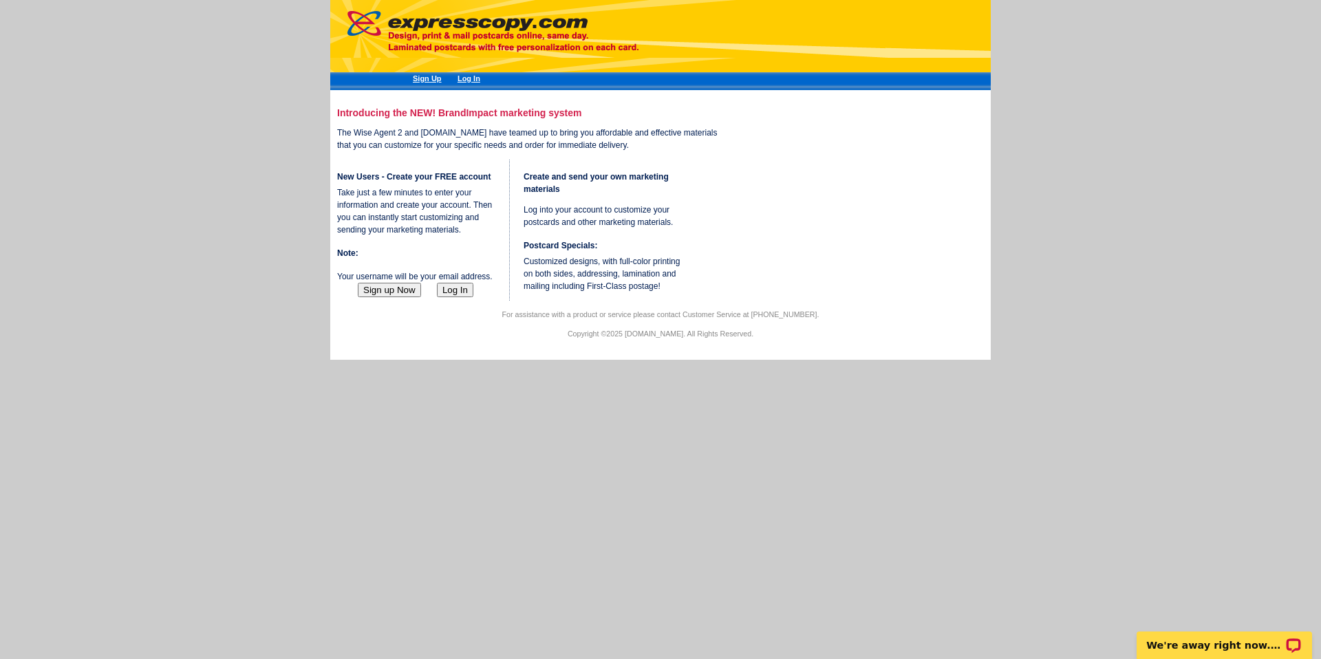
click at [400, 297] on button "Sign up Now" at bounding box center [389, 290] width 63 height 14
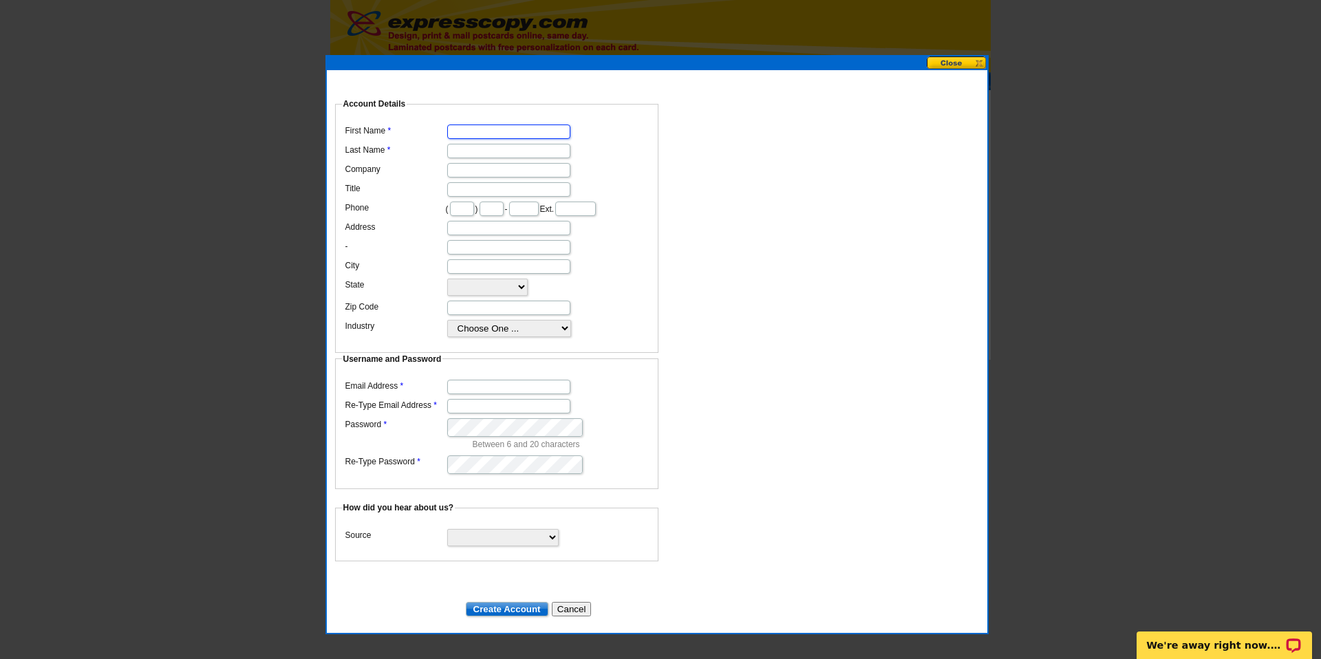
click at [501, 125] on input "First Name" at bounding box center [508, 132] width 123 height 14
type input "[PERSON_NAME]"
type input "The [PERSON_NAME] Group | ΓEA⅃"
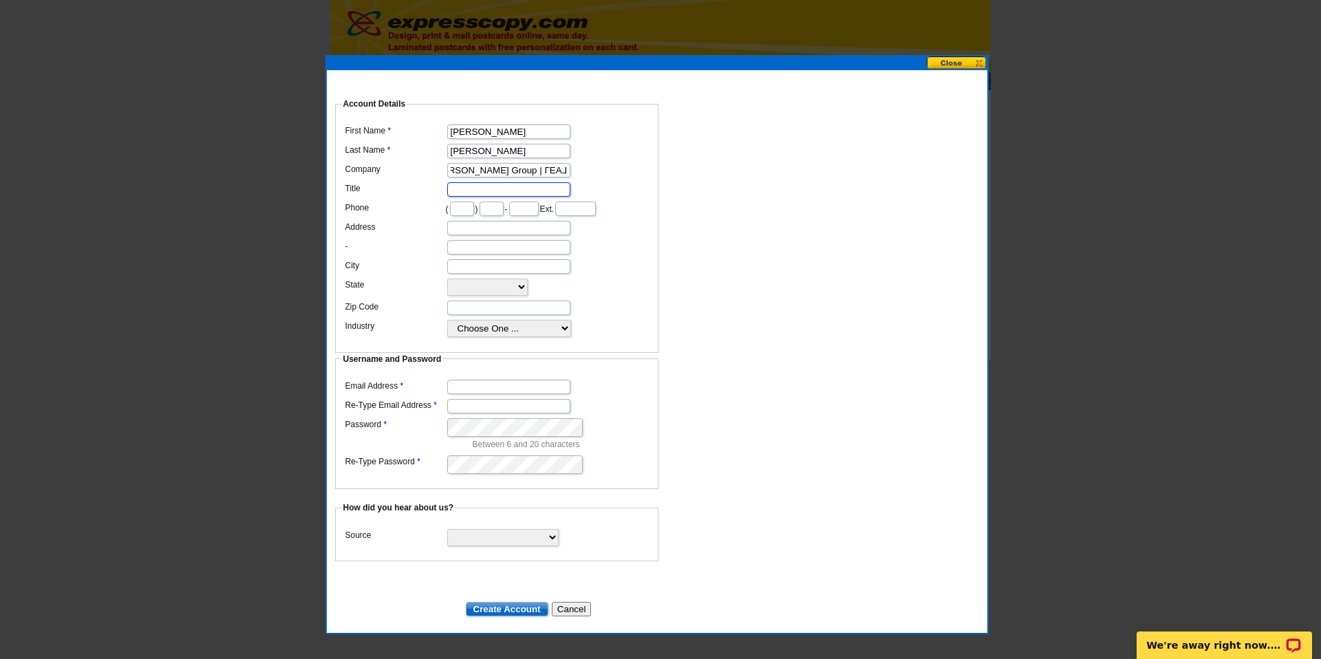
scroll to position [0, 0]
drag, startPoint x: 453, startPoint y: 196, endPoint x: 468, endPoint y: 197, distance: 15.2
click at [453, 196] on input "Title" at bounding box center [508, 189] width 123 height 14
type input "Realtor"
click at [461, 216] on input "text" at bounding box center [462, 209] width 24 height 14
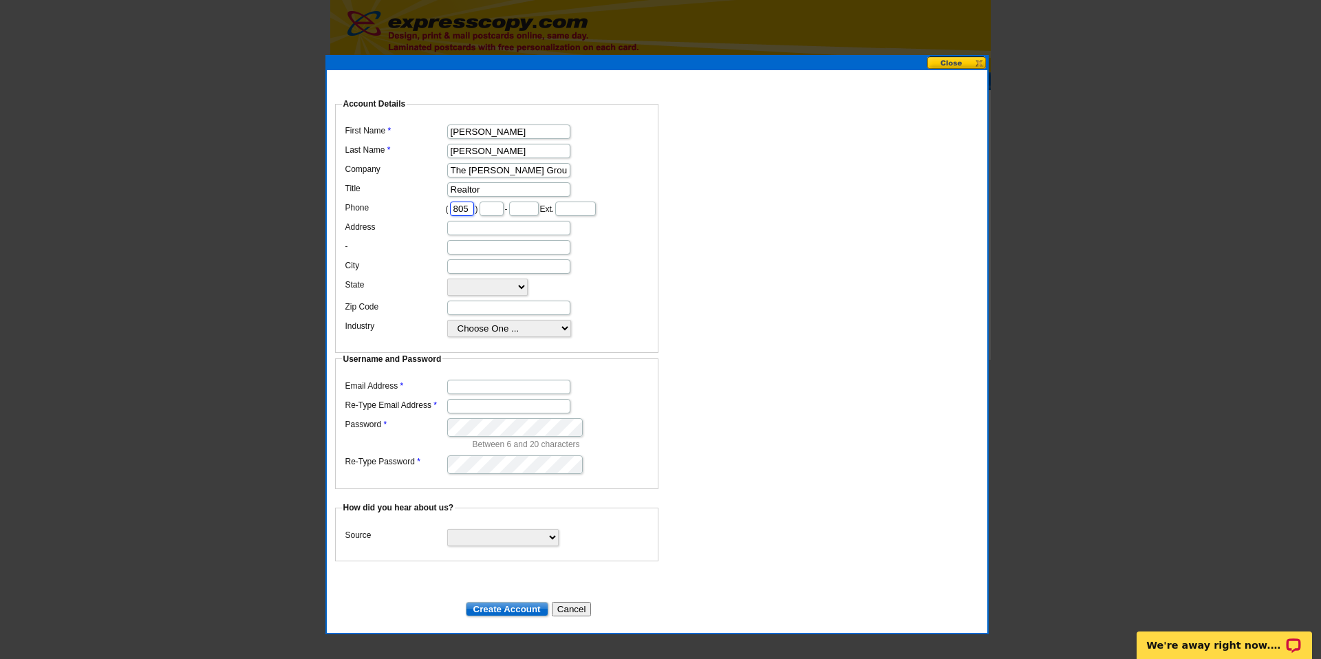
scroll to position [0, 3]
type input "805"
type input "836"
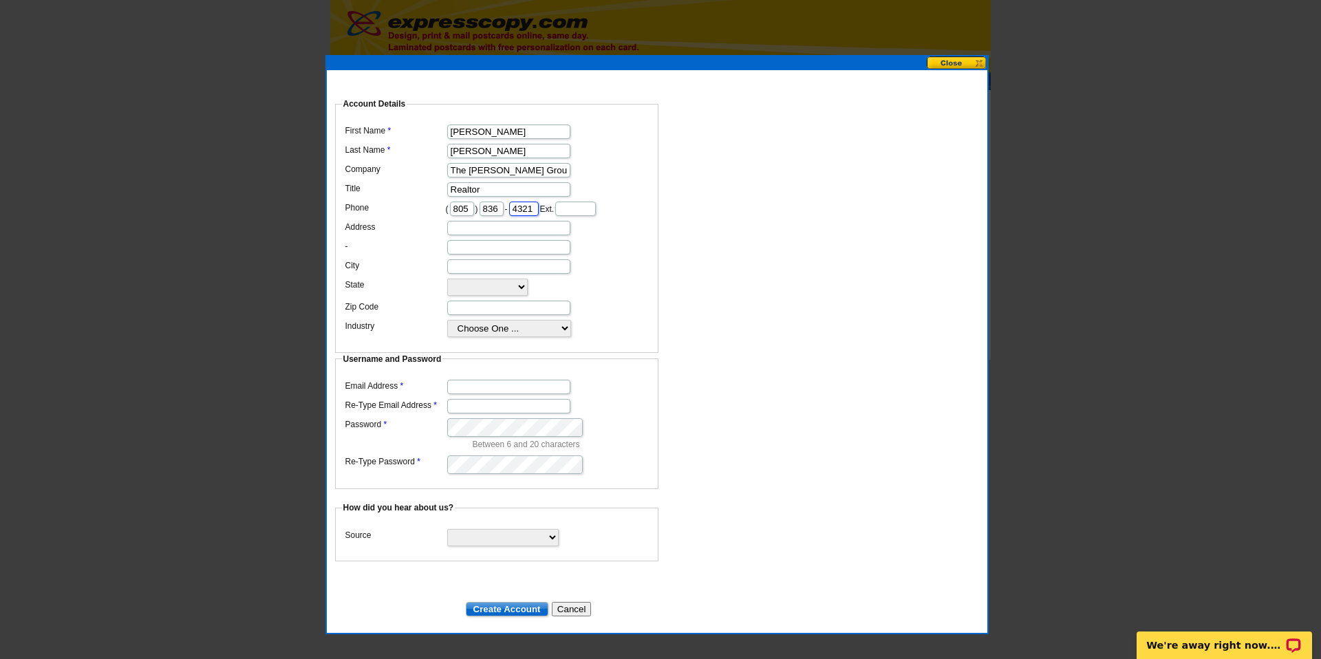
type input "4321"
click at [480, 235] on input "Address" at bounding box center [508, 228] width 123 height 14
type input "[STREET_ADDRESS][PERSON_NAME]"
type input "[PERSON_NAME]"
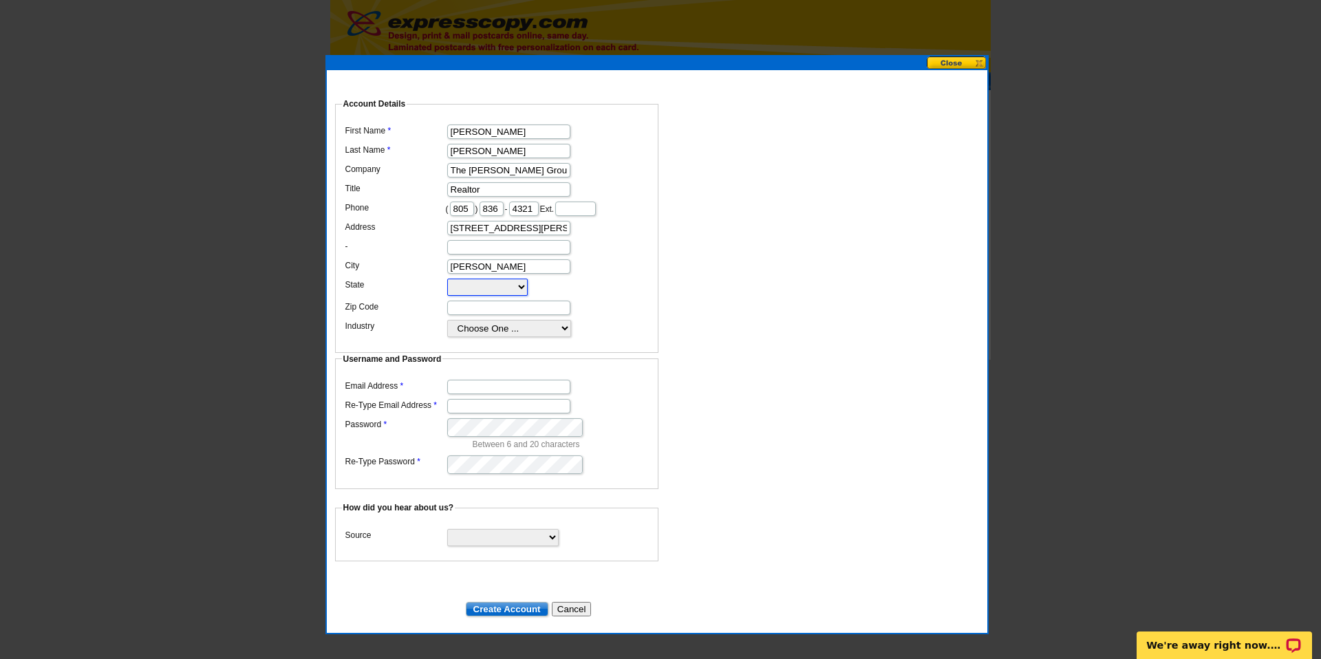
select select "CA"
type input "93003"
click at [546, 337] on select "Choose One ... Residential Real Estate Accounting Agriculture Architecture Arts…" at bounding box center [509, 328] width 124 height 17
select select "2"
click at [468, 394] on input "Email Address" at bounding box center [508, 387] width 123 height 14
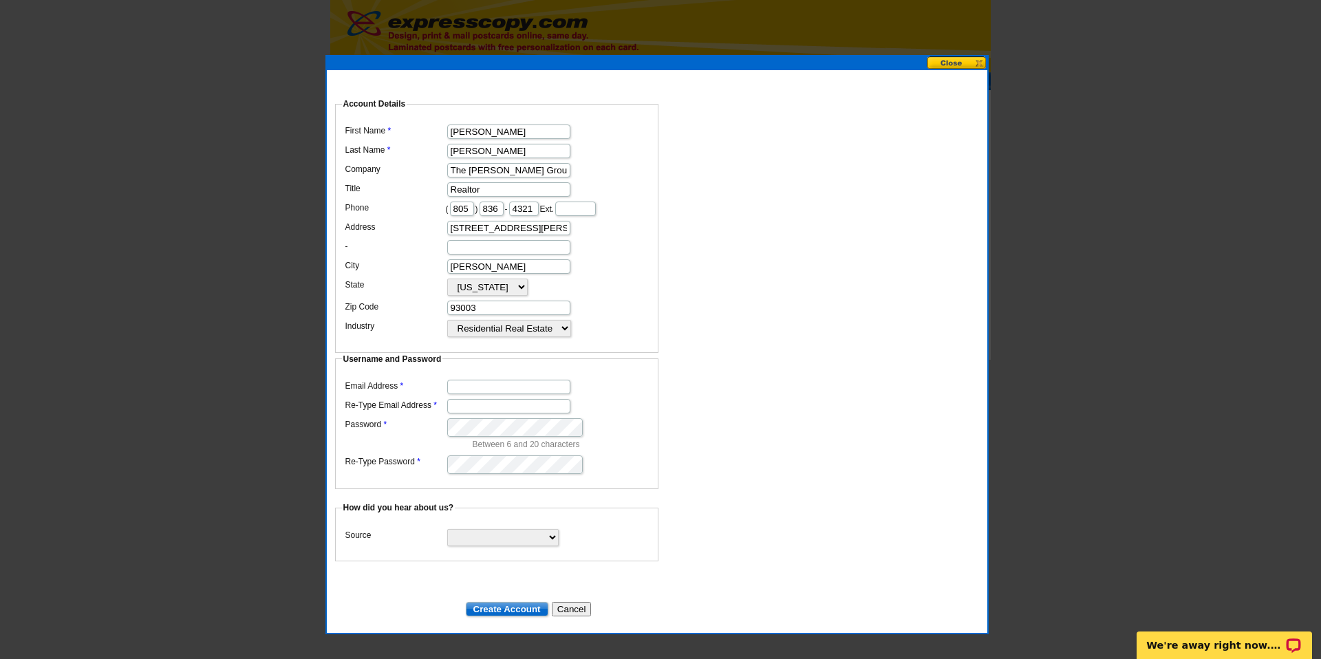
click at [583, 617] on button "Cancel" at bounding box center [572, 609] width 40 height 14
